Goal: Task Accomplishment & Management: Manage account settings

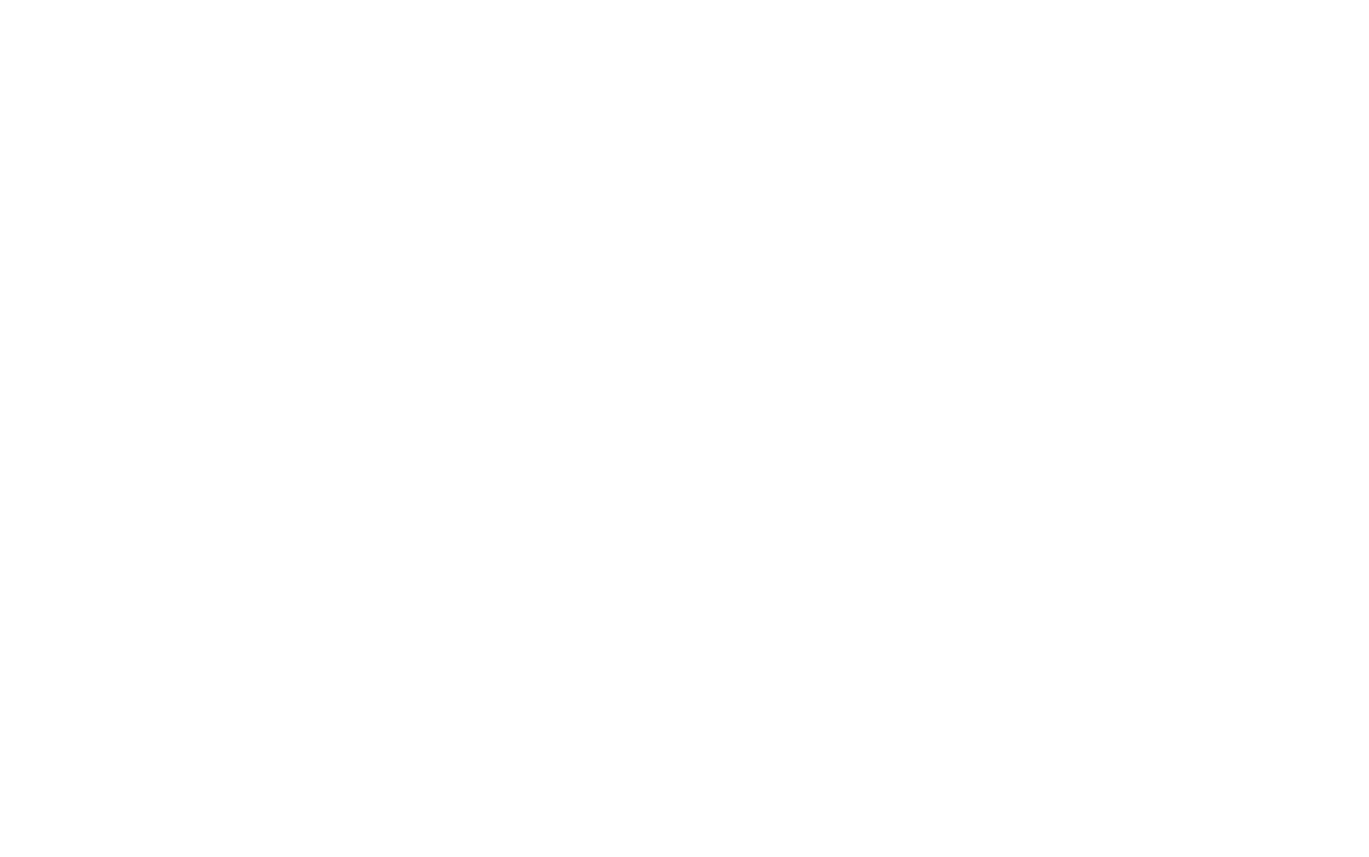
click at [591, 0] on html "✕ ⤡" at bounding box center [684, 0] width 1369 height 0
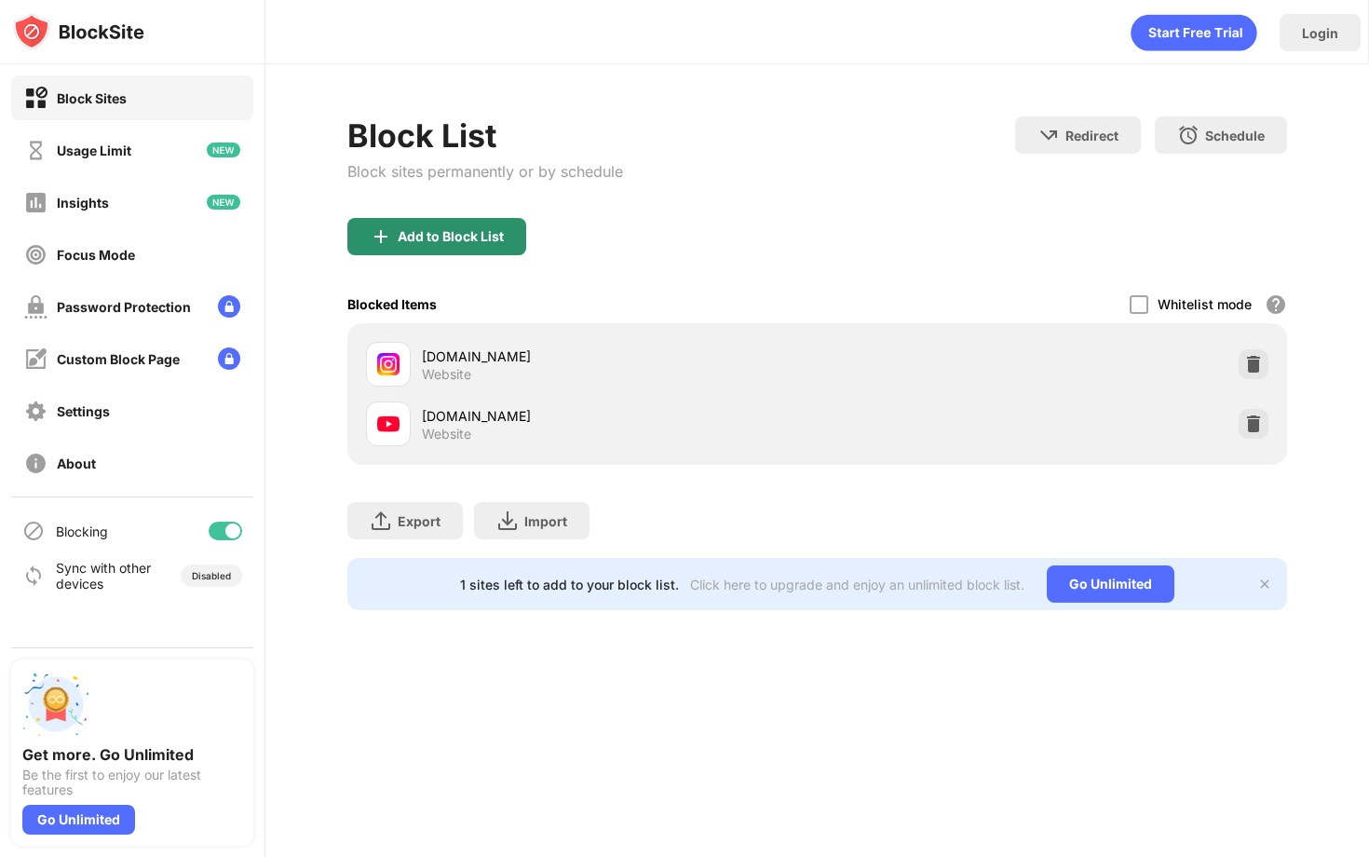
click at [431, 239] on div "Add to Block List" at bounding box center [451, 236] width 106 height 15
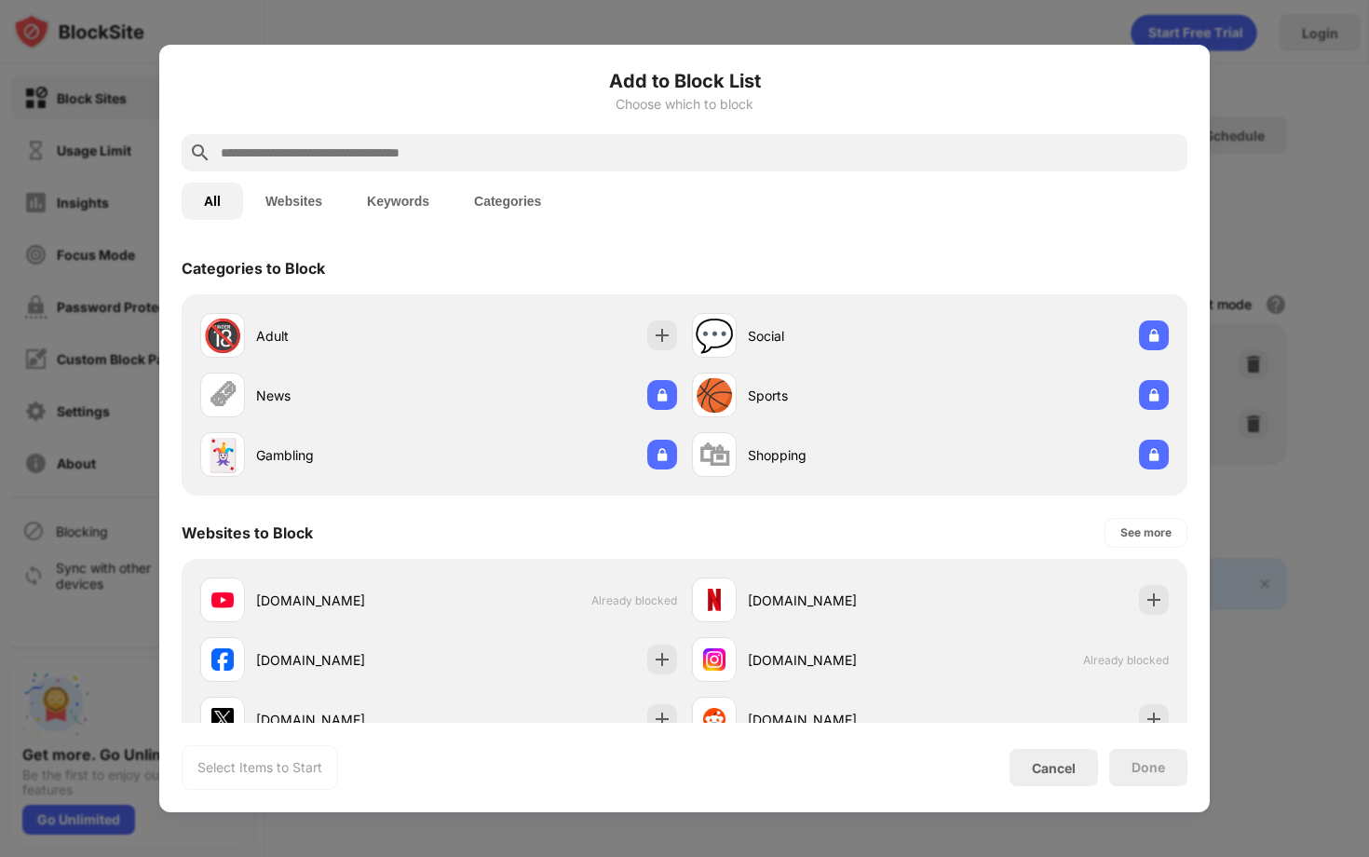
click at [324, 133] on div "Add to Block List Choose which to block" at bounding box center [685, 100] width 1006 height 67
click at [325, 159] on input "text" at bounding box center [699, 153] width 961 height 22
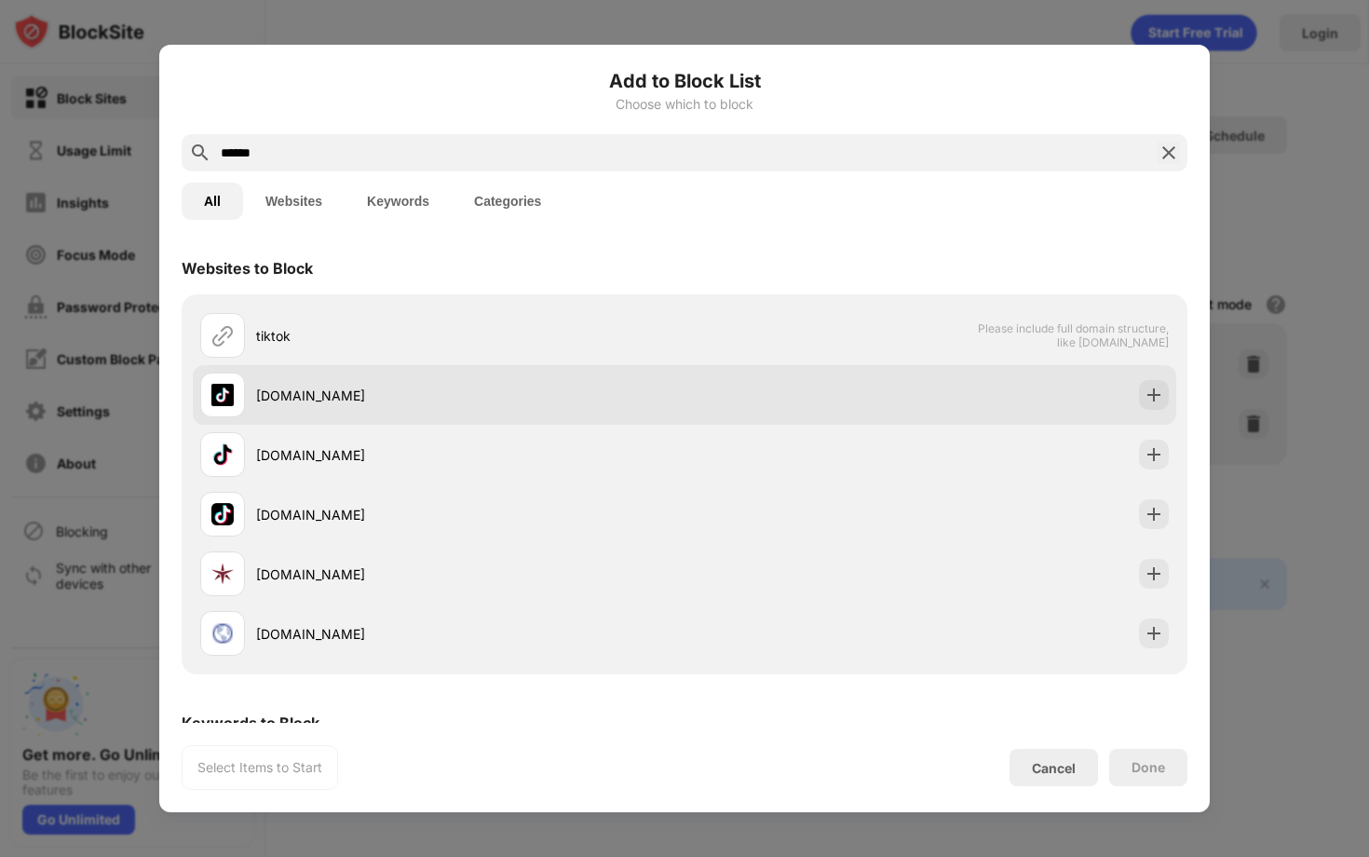
type input "******"
click at [360, 383] on div "tiktok.com" at bounding box center [442, 395] width 484 height 45
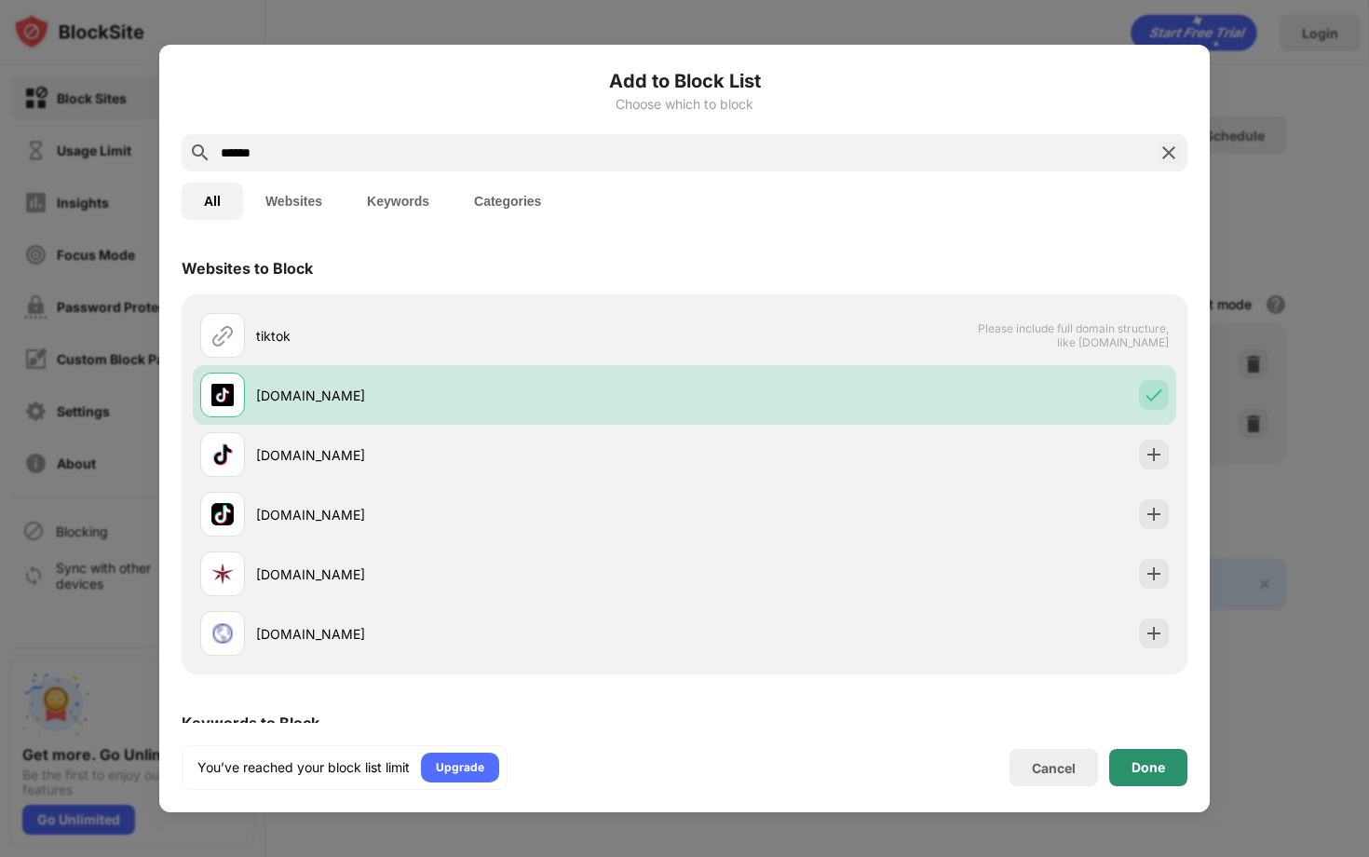
click at [1138, 772] on div "Done" at bounding box center [1149, 767] width 34 height 15
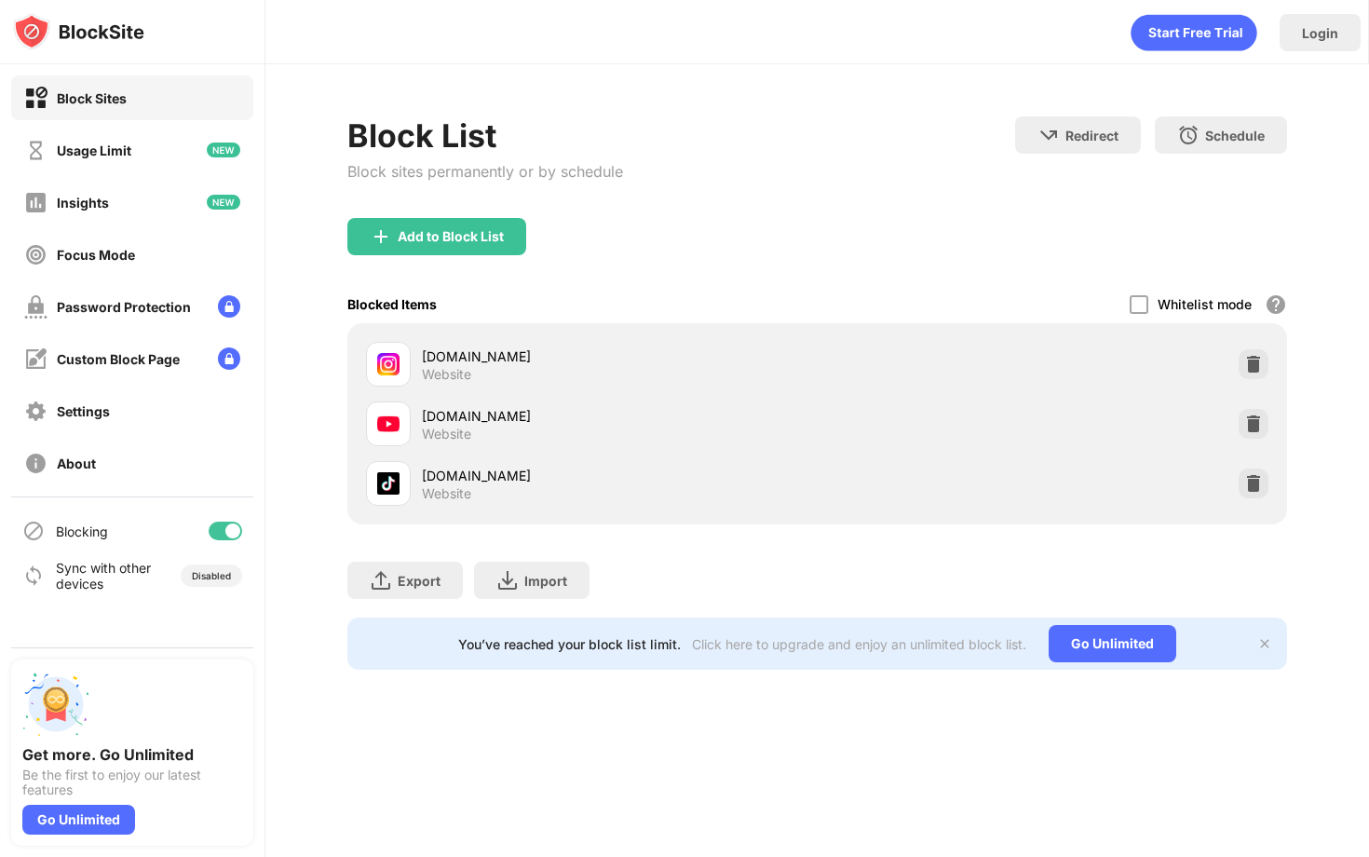
click at [426, 235] on div "Add to Block List" at bounding box center [451, 236] width 106 height 15
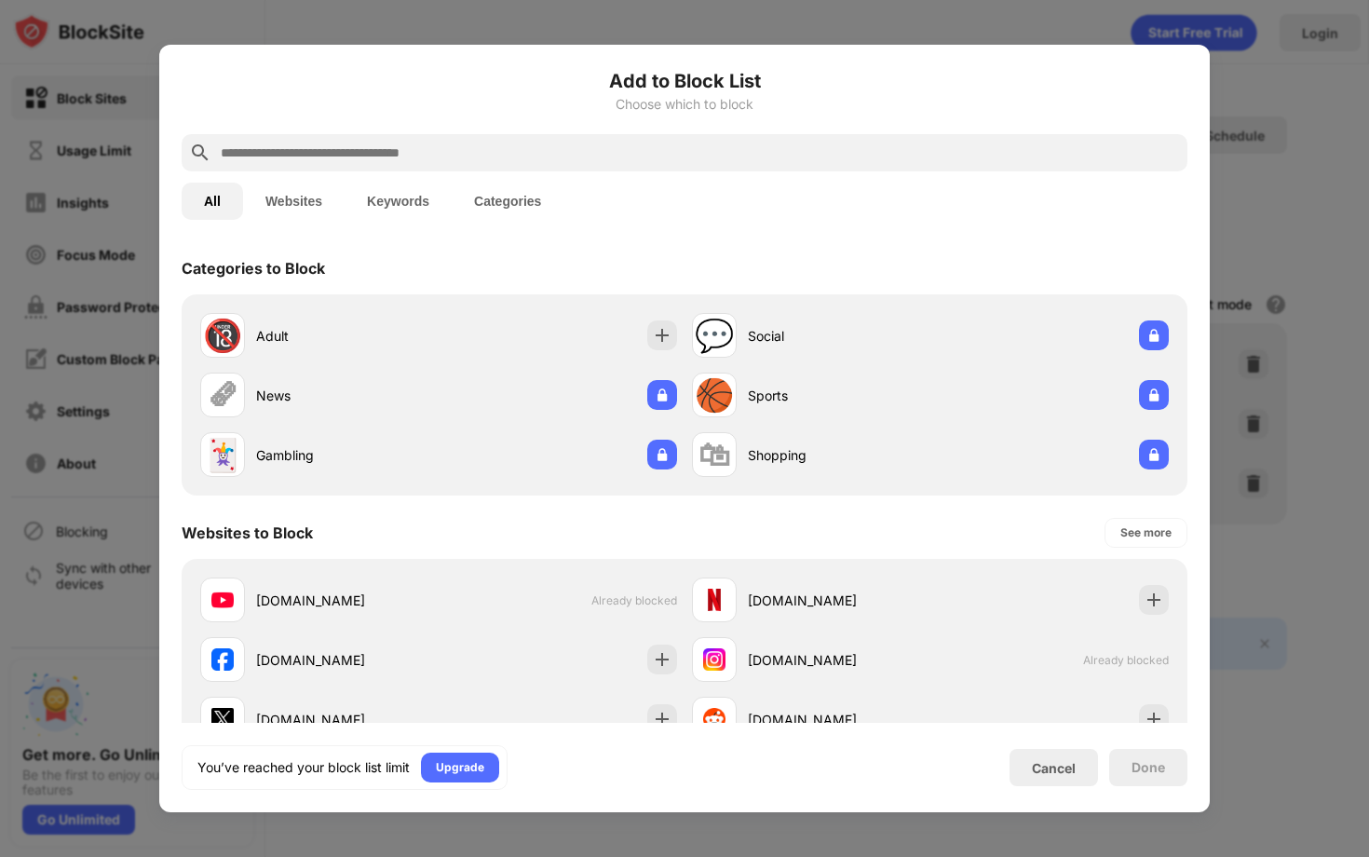
click at [418, 161] on input "text" at bounding box center [699, 153] width 961 height 22
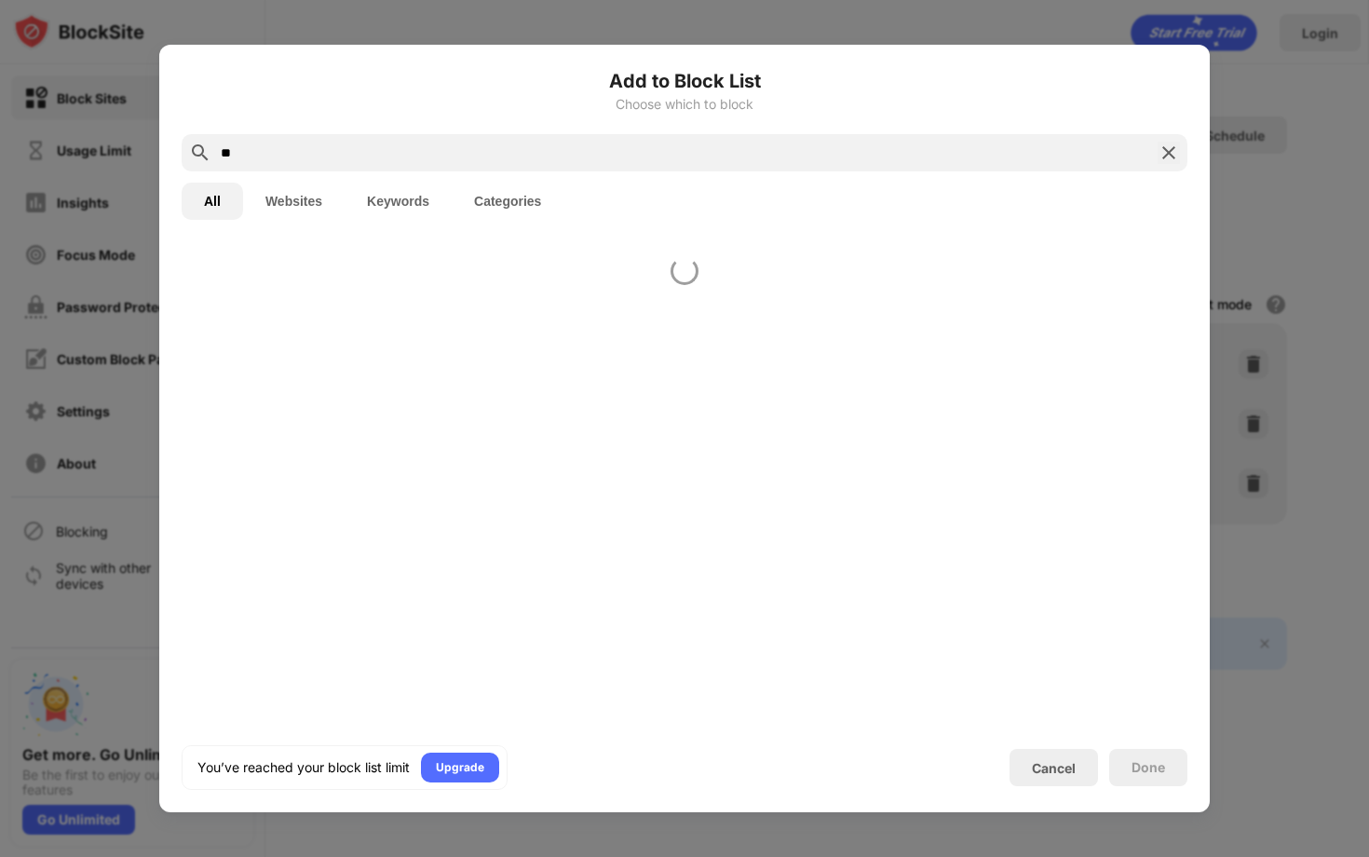
type input "*"
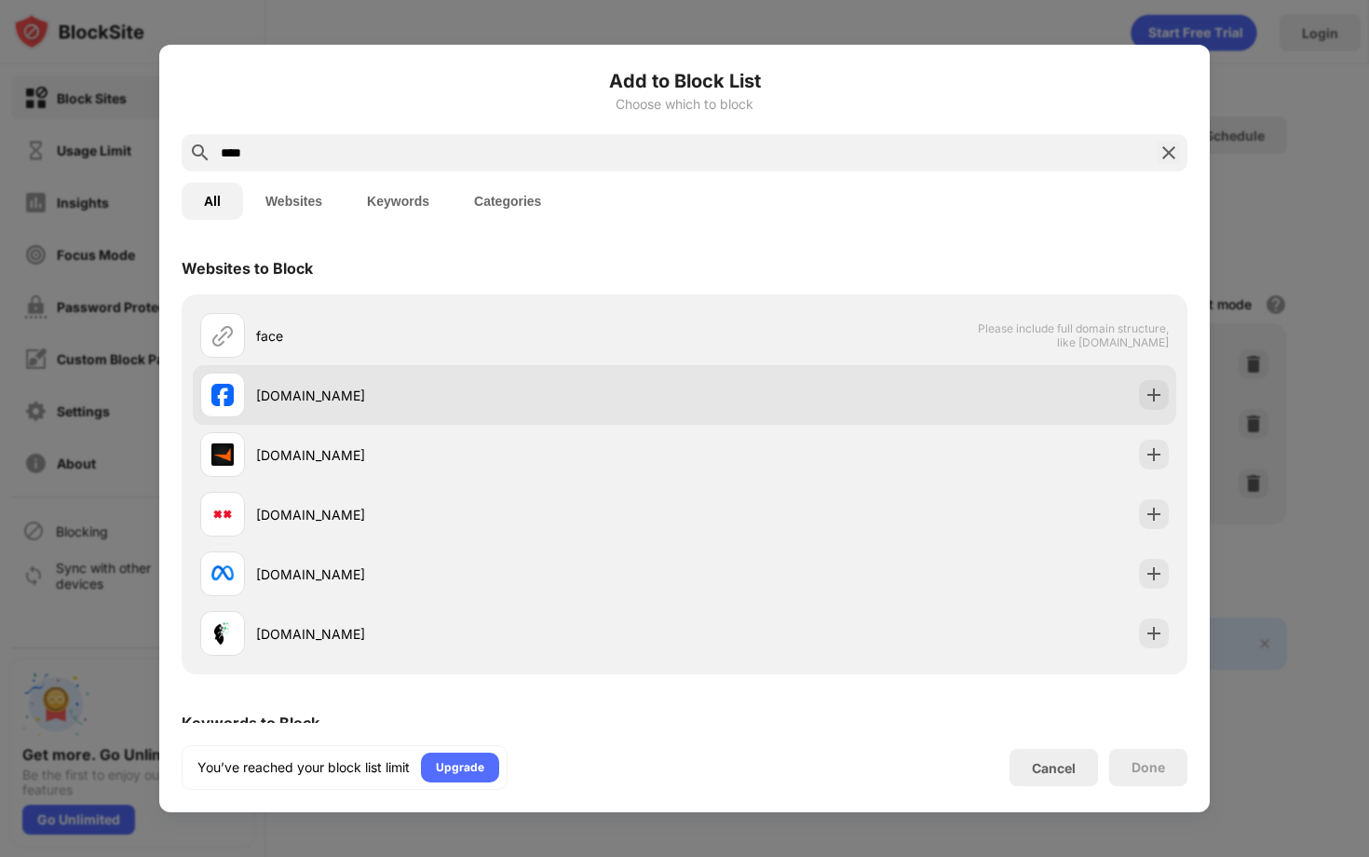
type input "****"
click at [324, 378] on div "facebook.com" at bounding box center [442, 395] width 484 height 45
click at [1156, 390] on img at bounding box center [1154, 395] width 19 height 19
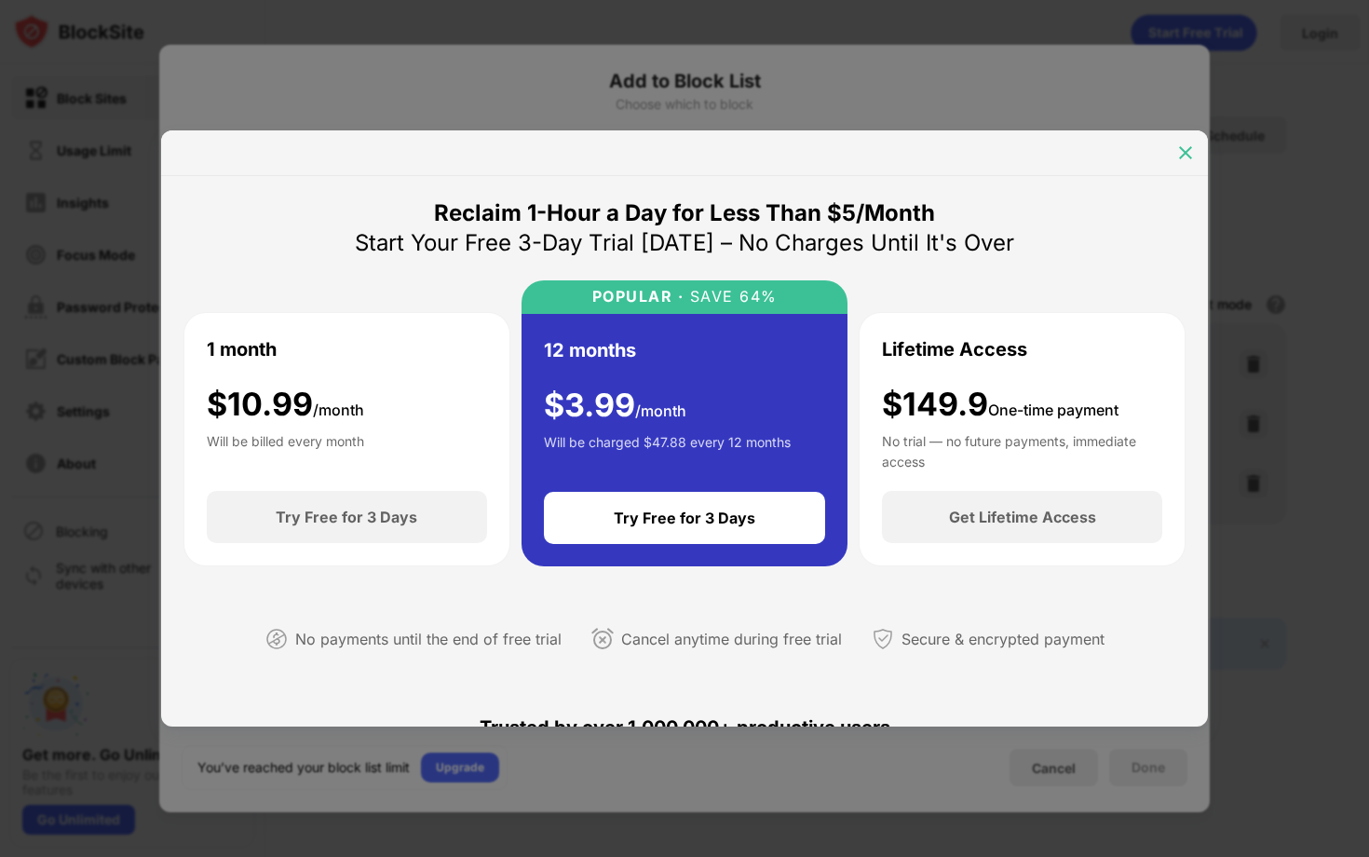
click at [1189, 159] on img at bounding box center [1185, 152] width 19 height 19
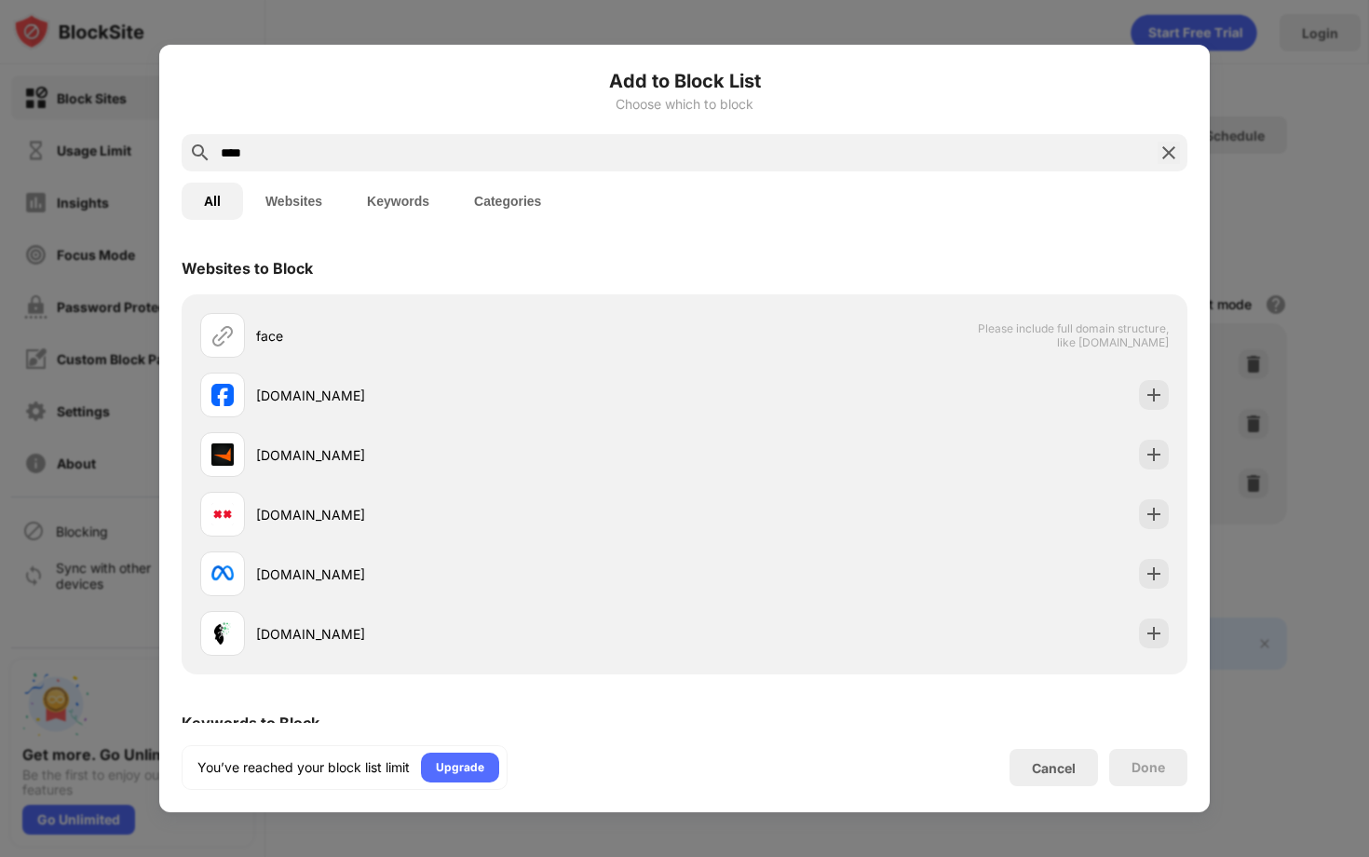
click at [1074, 742] on div "Add to Block List Choose which to block **** All Websites Keywords Categories W…" at bounding box center [685, 428] width 1006 height 723
click at [1071, 760] on div "Cancel" at bounding box center [1054, 768] width 44 height 16
